Goal: Communication & Community: Answer question/provide support

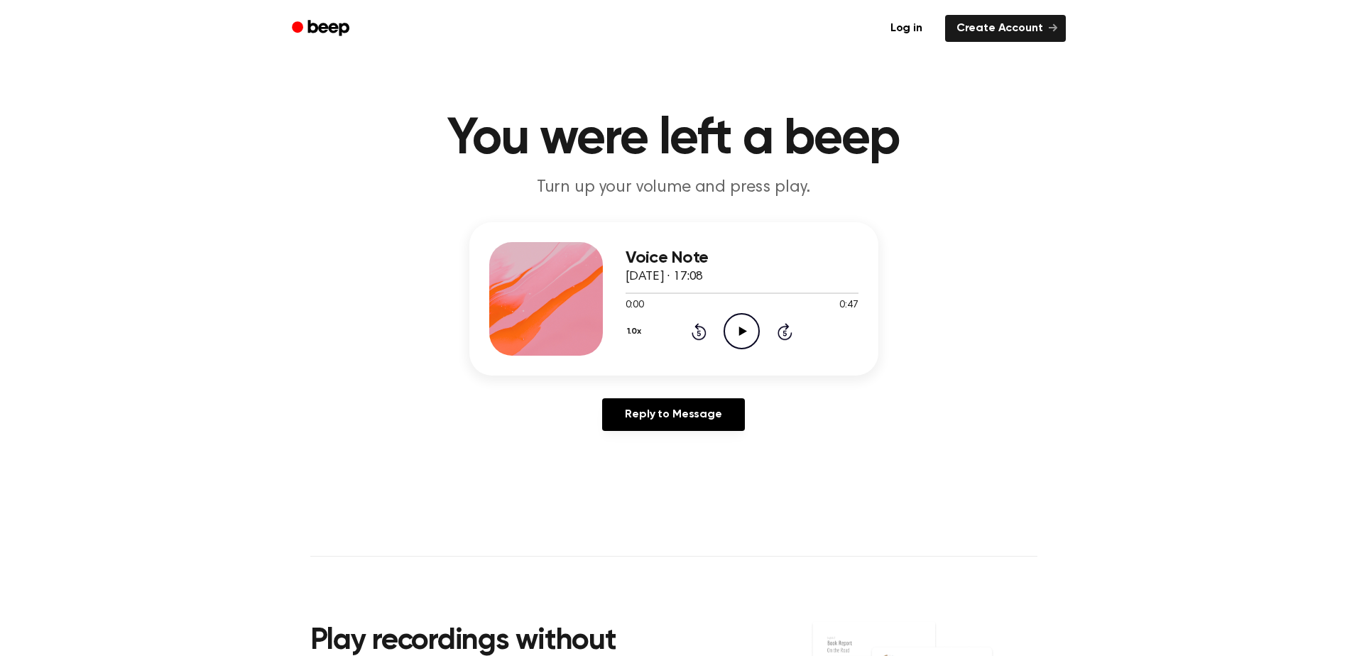
click at [743, 320] on icon "Play Audio" at bounding box center [742, 331] width 36 height 36
click at [746, 326] on icon "Play Audio" at bounding box center [742, 331] width 36 height 36
click at [745, 323] on icon "Play Audio" at bounding box center [742, 331] width 36 height 36
click at [748, 332] on icon "Play Audio" at bounding box center [742, 331] width 36 height 36
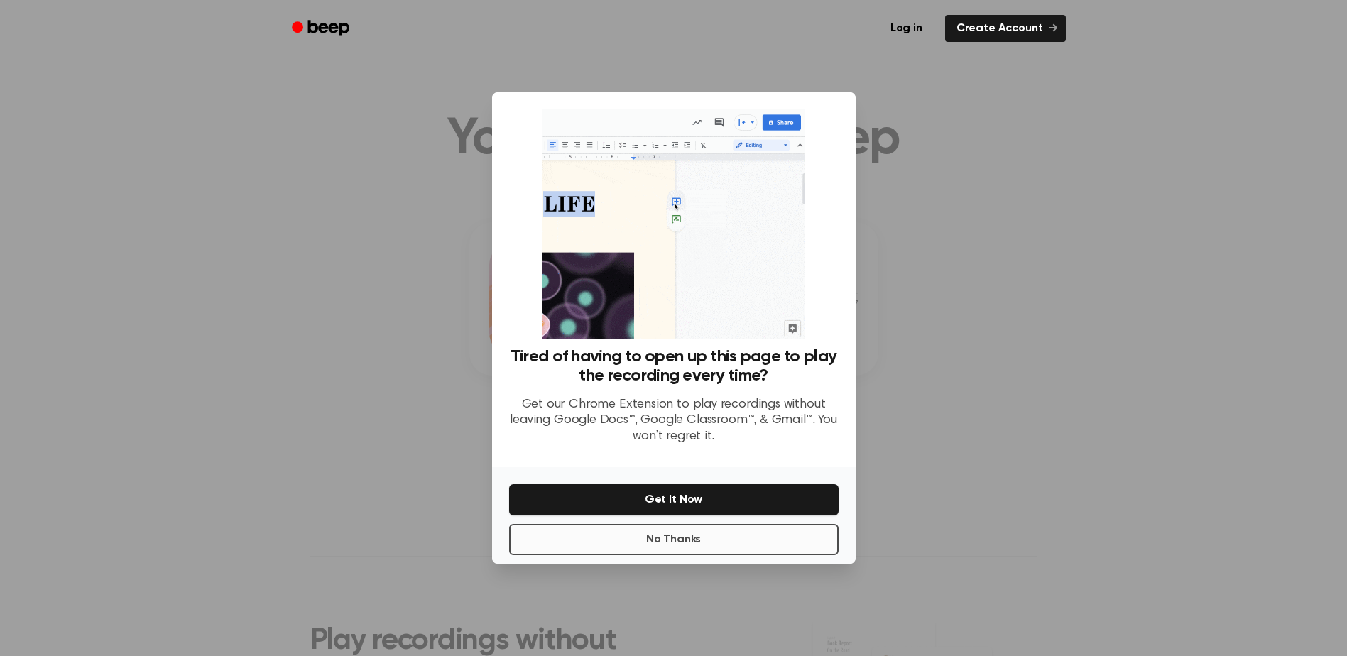
click at [692, 541] on button "No Thanks" at bounding box center [673, 539] width 329 height 31
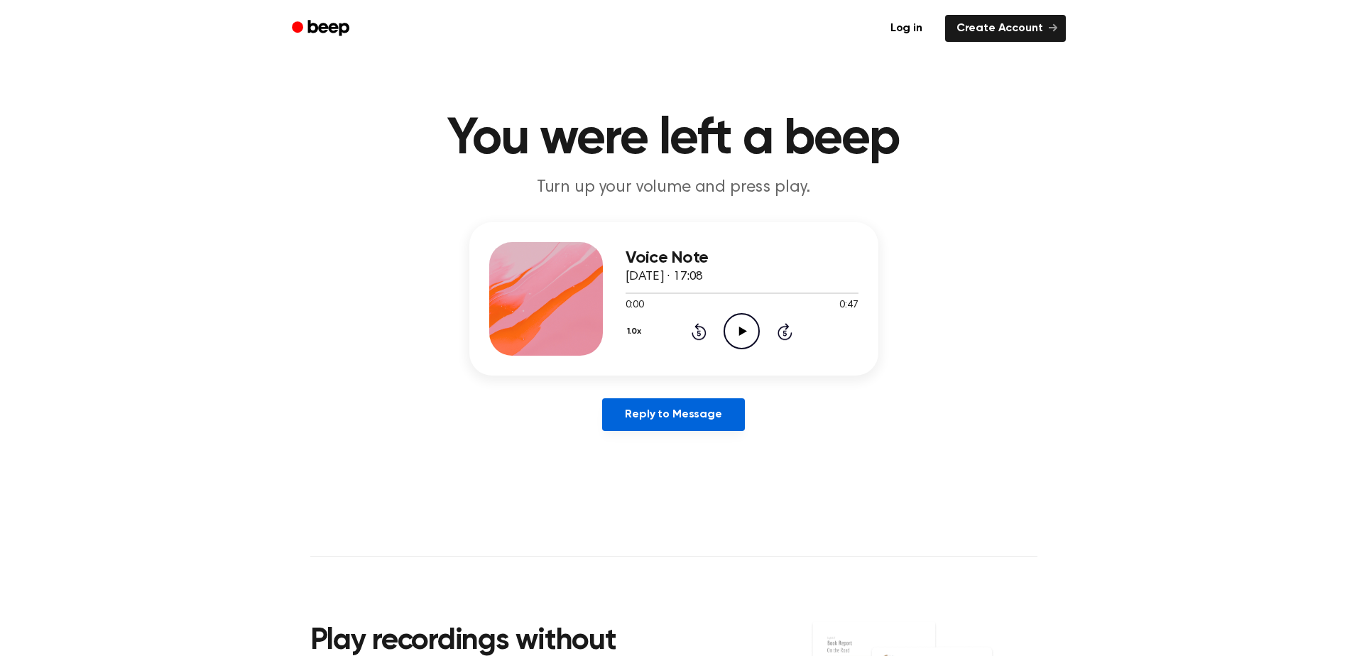
click at [693, 417] on link "Reply to Message" at bounding box center [673, 414] width 142 height 33
click at [747, 322] on icon "Play Audio" at bounding box center [742, 331] width 36 height 36
click at [739, 335] on icon at bounding box center [743, 331] width 8 height 9
click at [734, 335] on icon "Play Audio" at bounding box center [742, 331] width 36 height 36
